Goal: Check status: Check status

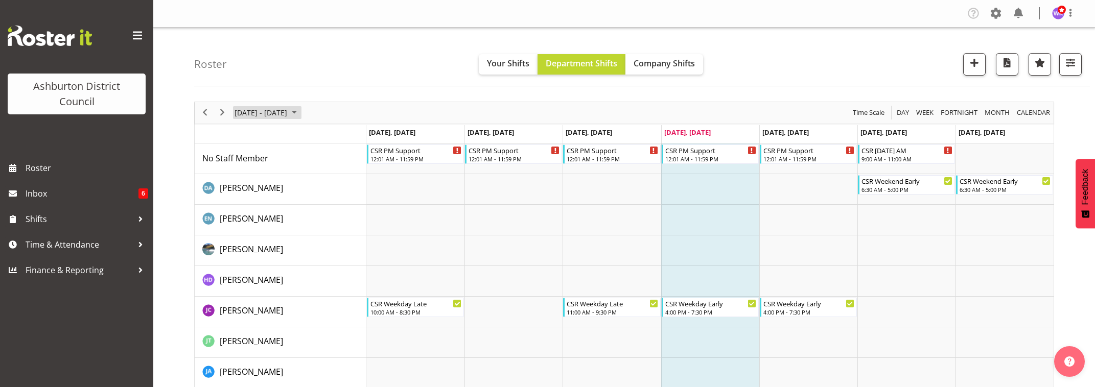
click at [267, 113] on span "[DATE] - [DATE]" at bounding box center [261, 112] width 55 height 13
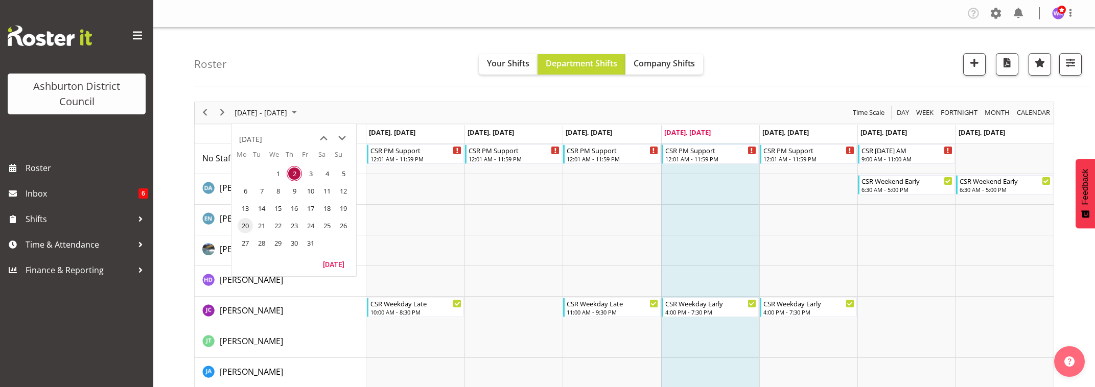
click at [245, 224] on span "20" at bounding box center [245, 225] width 15 height 15
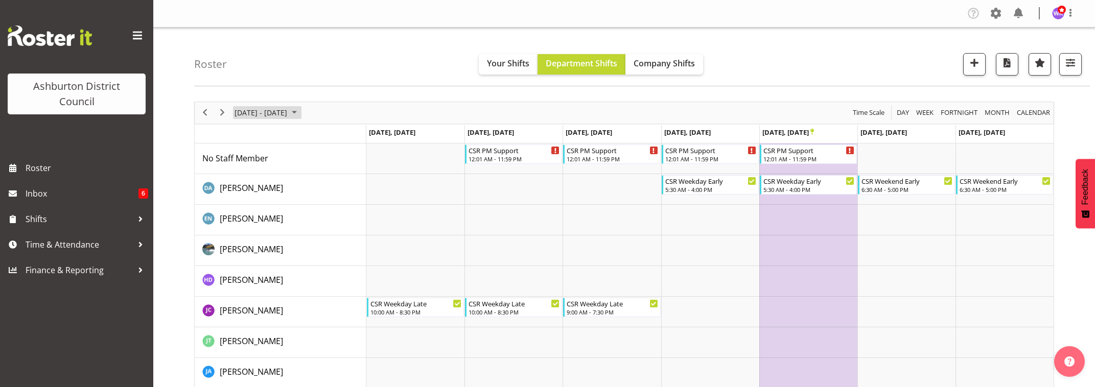
click at [263, 112] on span "[DATE] - [DATE]" at bounding box center [261, 112] width 55 height 13
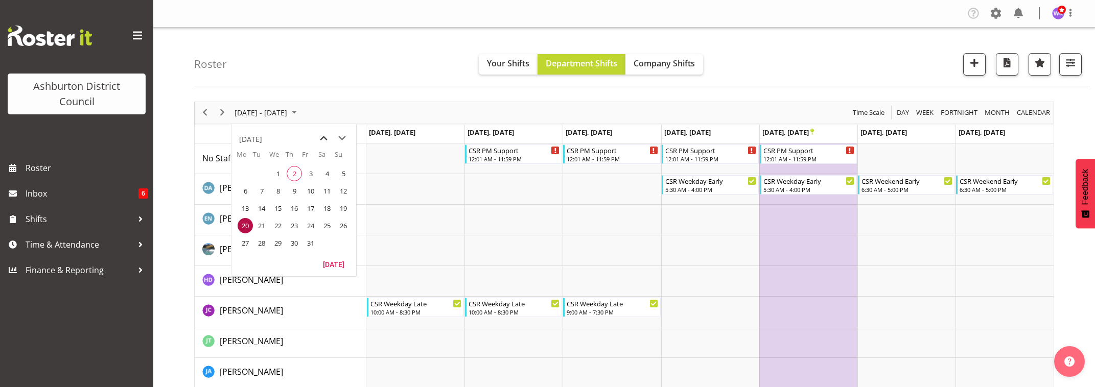
click at [322, 136] on span "previous month" at bounding box center [324, 138] width 18 height 18
click at [245, 225] on span "22" at bounding box center [245, 225] width 15 height 15
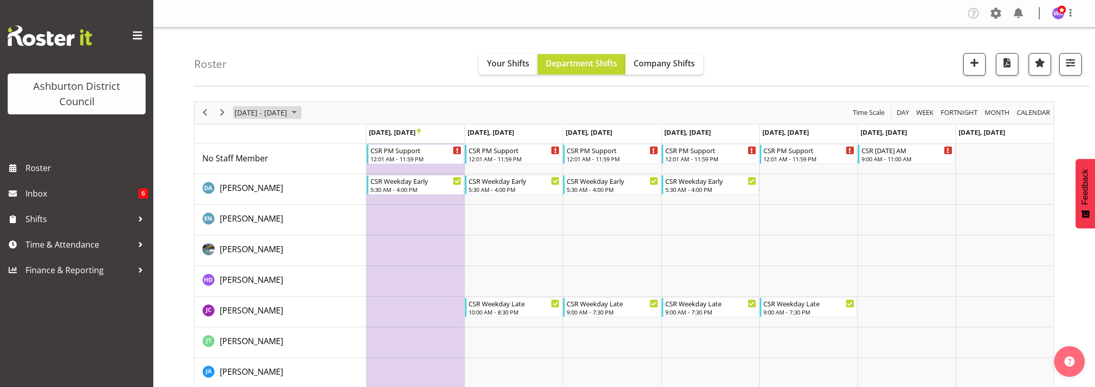
click at [270, 111] on span "[DATE] - [DATE]" at bounding box center [261, 112] width 55 height 13
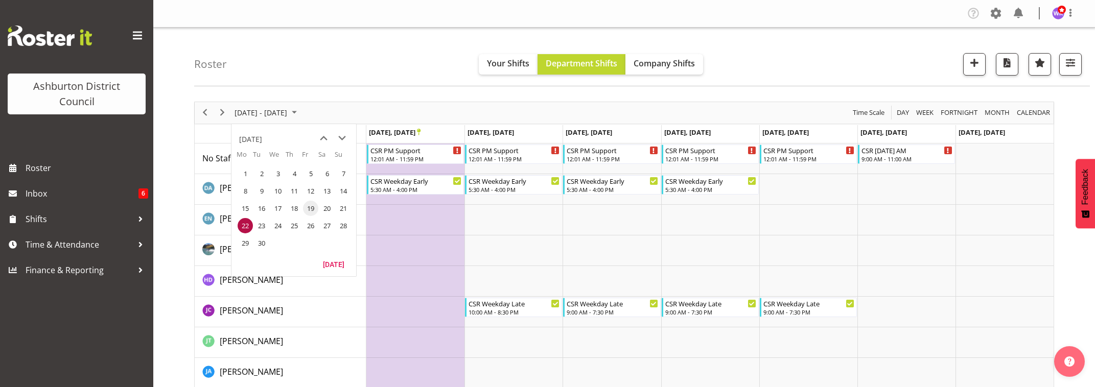
click at [313, 209] on span "19" at bounding box center [310, 208] width 15 height 15
